Goal: Information Seeking & Learning: Learn about a topic

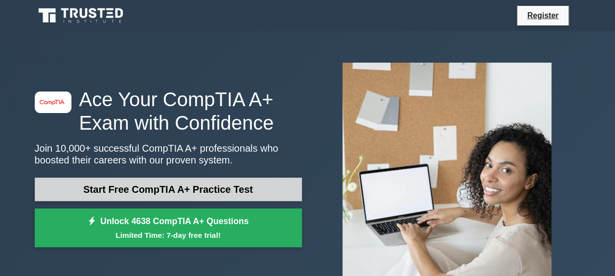
click at [177, 192] on link "Start Free CompTIA A+ Practice Test" at bounding box center [168, 189] width 267 height 23
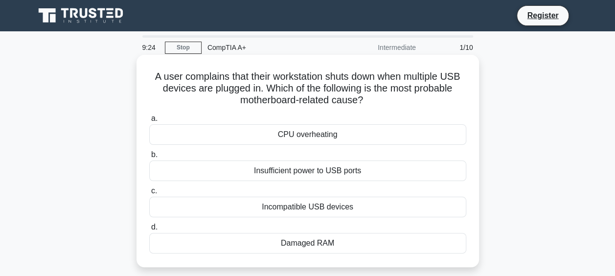
click at [314, 137] on div "CPU overheating" at bounding box center [307, 134] width 317 height 21
click at [149, 122] on input "a. CPU overheating" at bounding box center [149, 119] width 0 height 6
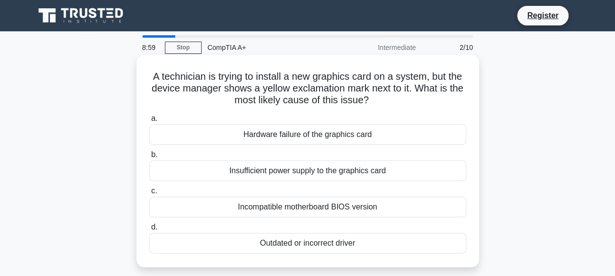
click at [295, 241] on div "Outdated or incorrect driver" at bounding box center [307, 243] width 317 height 21
click at [149, 231] on input "d. Outdated or incorrect driver" at bounding box center [149, 227] width 0 height 6
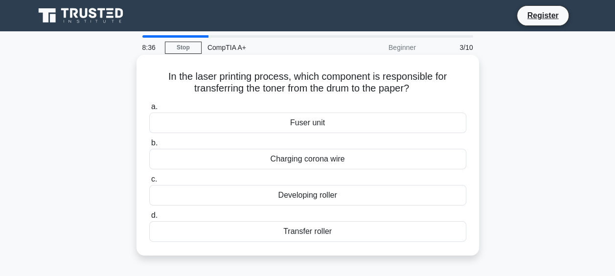
click at [311, 229] on div "Transfer roller" at bounding box center [307, 231] width 317 height 21
click at [149, 219] on input "d. Transfer roller" at bounding box center [149, 215] width 0 height 6
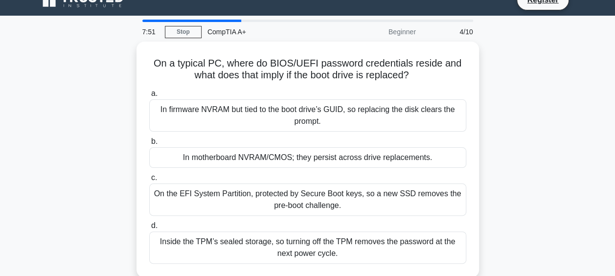
scroll to position [17, 0]
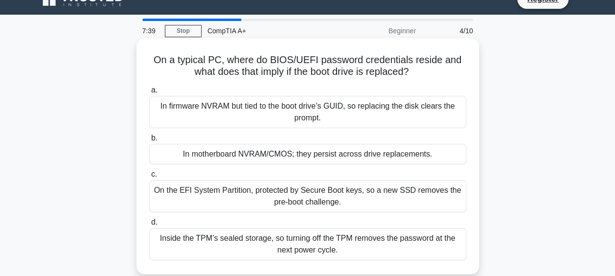
click at [343, 152] on div "In motherboard NVRAM/CMOS; they persist across drive replacements." at bounding box center [307, 154] width 317 height 21
click at [149, 141] on input "b. In motherboard NVRAM/CMOS; they persist across drive replacements." at bounding box center [149, 138] width 0 height 6
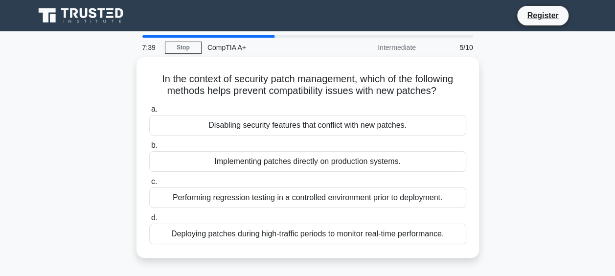
scroll to position [0, 0]
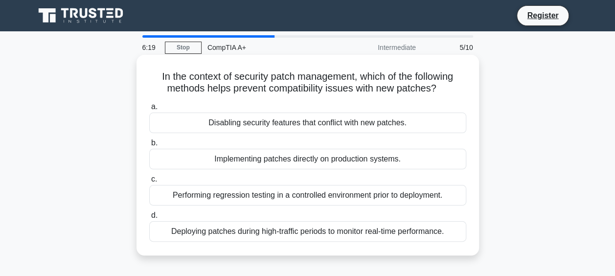
click at [403, 194] on div "Performing regression testing in a controlled environment prior to deployment." at bounding box center [307, 195] width 317 height 21
click at [149, 183] on input "c. Performing regression testing in a controlled environment prior to deploymen…" at bounding box center [149, 179] width 0 height 6
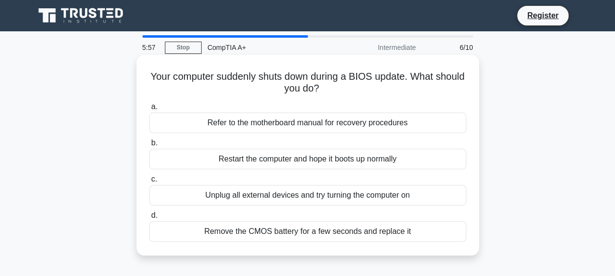
click at [391, 125] on div "Refer to the motherboard manual for recovery procedures" at bounding box center [307, 123] width 317 height 21
click at [149, 110] on input "a. Refer to the motherboard manual for recovery procedures" at bounding box center [149, 107] width 0 height 6
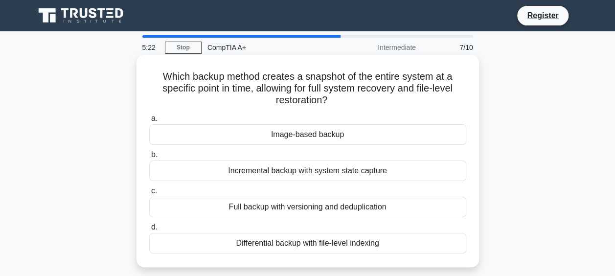
click at [310, 135] on div "Image-based backup" at bounding box center [307, 134] width 317 height 21
click at [149, 122] on input "a. Image-based backup" at bounding box center [149, 119] width 0 height 6
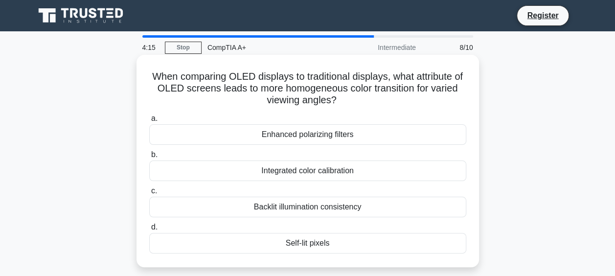
click at [319, 137] on div "Enhanced polarizing filters" at bounding box center [307, 134] width 317 height 21
click at [149, 122] on input "a. Enhanced polarizing filters" at bounding box center [149, 119] width 0 height 6
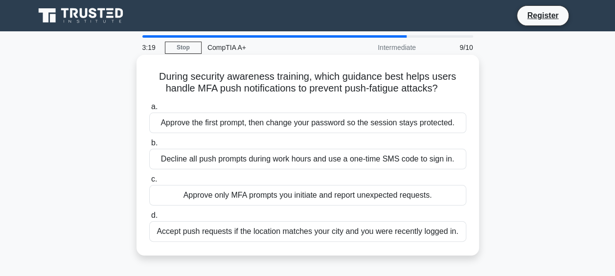
click at [304, 163] on div "Decline all push prompts during work hours and use a one-time SMS code to sign …" at bounding box center [307, 159] width 317 height 21
click at [149, 146] on input "b. Decline all push prompts during work hours and use a one-time SMS code to si…" at bounding box center [149, 143] width 0 height 6
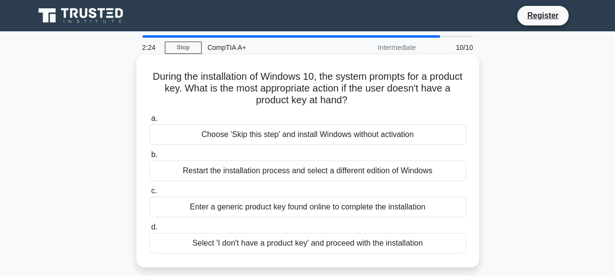
click at [320, 210] on div "Enter a generic product key found online to complete the installation" at bounding box center [307, 207] width 317 height 21
click at [149, 194] on input "c. Enter a generic product key found online to complete the installation" at bounding box center [149, 191] width 0 height 6
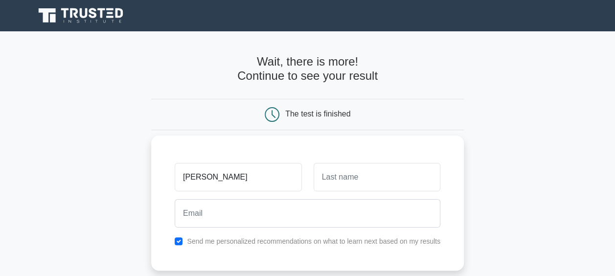
type input "[PERSON_NAME]"
click at [326, 181] on input "text" at bounding box center [377, 177] width 127 height 28
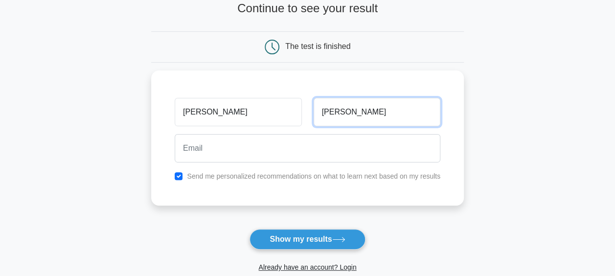
scroll to position [65, 0]
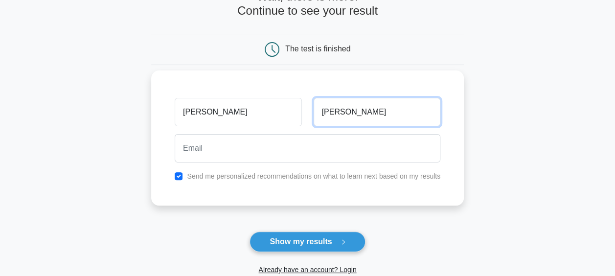
type input "walker"
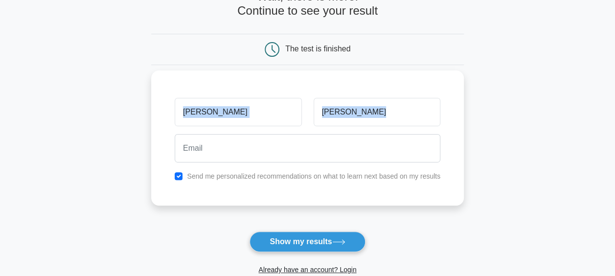
drag, startPoint x: 284, startPoint y: 128, endPoint x: 262, endPoint y: 145, distance: 28.3
click at [262, 145] on div "jeff walker Send me personalized recommendations on what to learn next based on…" at bounding box center [307, 137] width 313 height 135
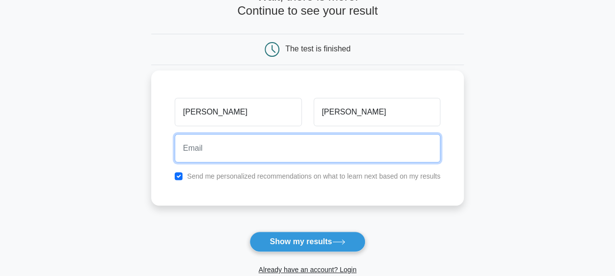
click at [262, 145] on input "email" at bounding box center [308, 148] width 266 height 28
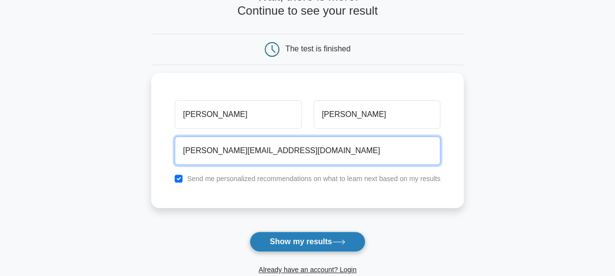
type input "jeffdw_@hotmail.com"
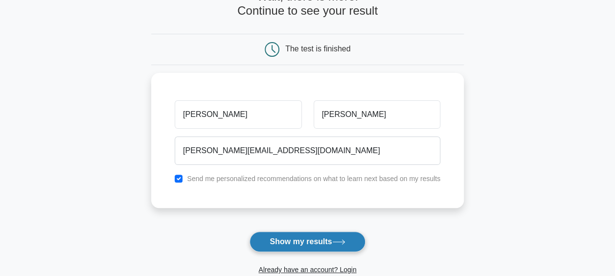
click at [307, 237] on button "Show my results" at bounding box center [308, 242] width 116 height 21
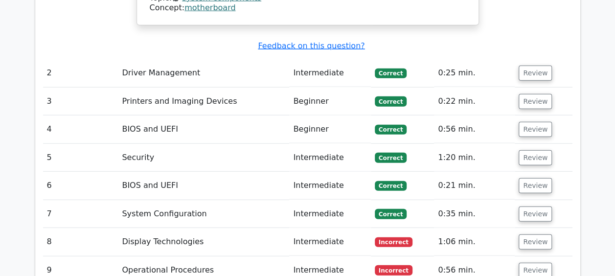
scroll to position [1209, 0]
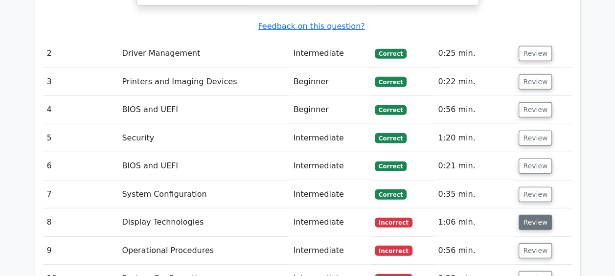
click at [538, 215] on button "Review" at bounding box center [535, 222] width 33 height 15
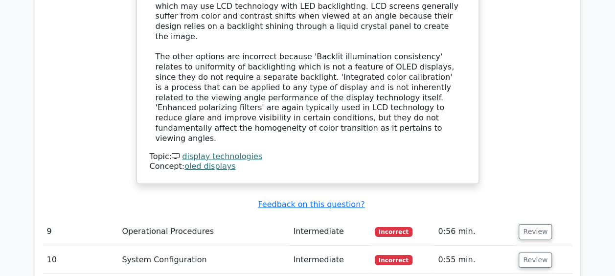
scroll to position [1733, 0]
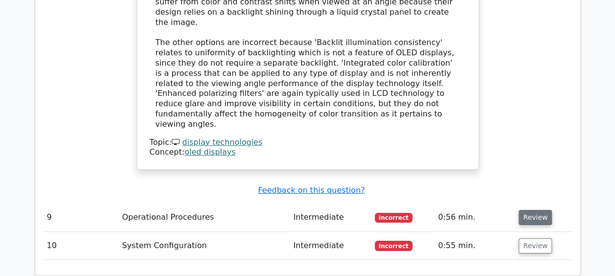
click at [539, 210] on button "Review" at bounding box center [535, 217] width 33 height 15
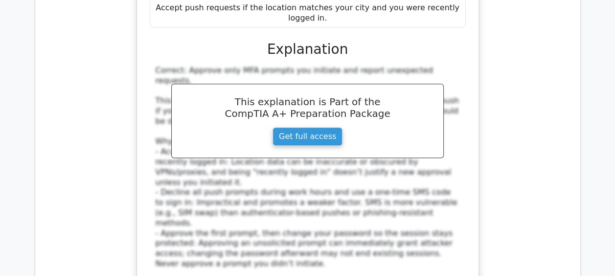
scroll to position [2163, 0]
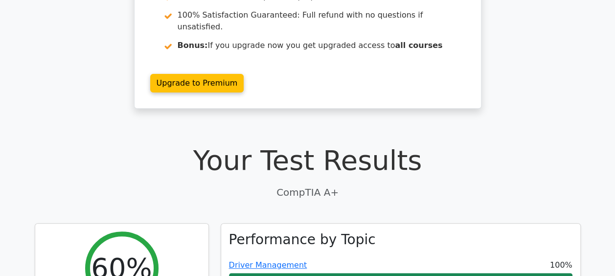
scroll to position [0, 0]
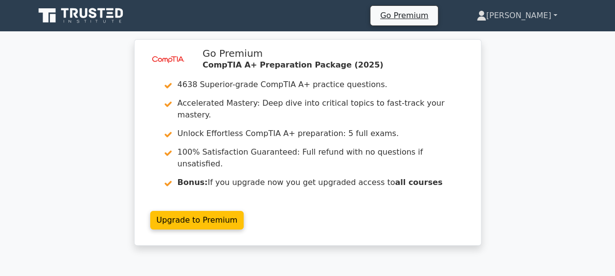
click at [534, 16] on link "Jeff" at bounding box center [517, 16] width 128 height 20
click at [521, 88] on div "image/svg+xml Go Premium CompTIA A+ Preparation Package (2025) 4638 Superior-gr…" at bounding box center [307, 148] width 615 height 218
click at [434, 20] on link "Go Premium" at bounding box center [405, 15] width 60 height 13
